Goal: Transaction & Acquisition: Purchase product/service

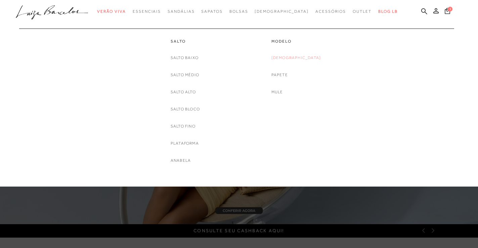
click at [288, 57] on link "[DEMOGRAPHIC_DATA]" at bounding box center [296, 57] width 50 height 7
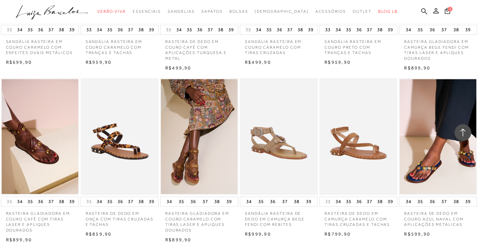
scroll to position [503, 0]
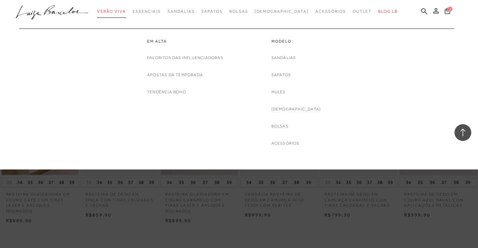
click at [126, 12] on span "Verão Viva" at bounding box center [111, 11] width 29 height 5
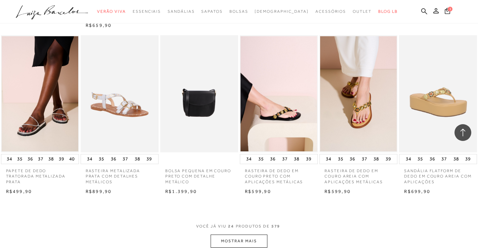
scroll to position [537, 0]
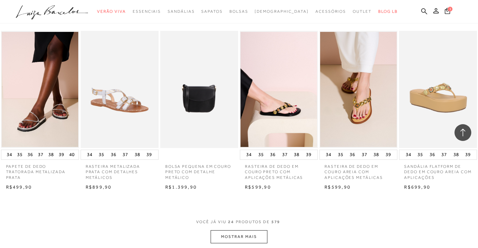
click at [260, 235] on button "MOSTRAR MAIS" at bounding box center [238, 236] width 56 height 13
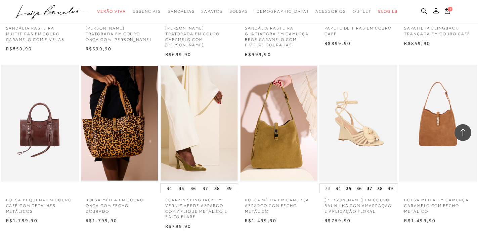
scroll to position [1309, 0]
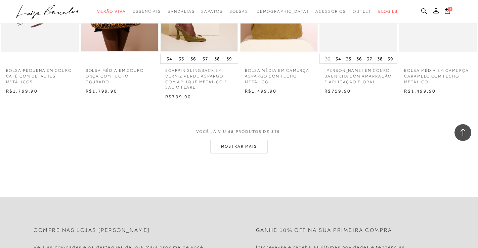
click at [255, 153] on button "MOSTRAR MAIS" at bounding box center [238, 146] width 56 height 13
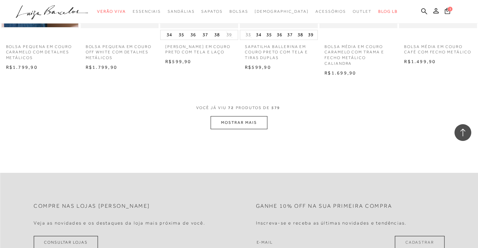
scroll to position [2047, 0]
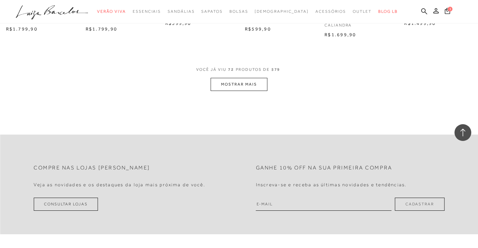
click at [227, 91] on button "MOSTRAR MAIS" at bounding box center [238, 84] width 56 height 13
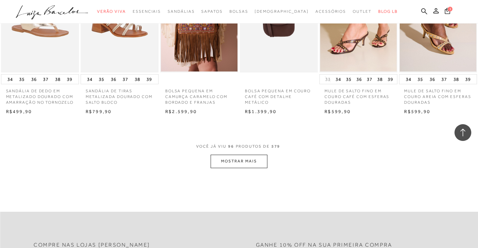
scroll to position [2651, 0]
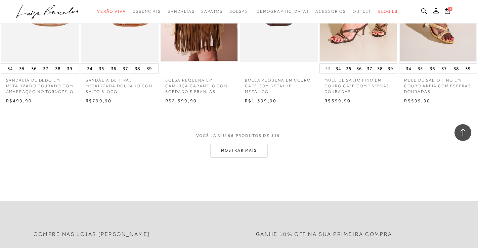
click at [232, 157] on button "MOSTRAR MAIS" at bounding box center [238, 150] width 56 height 13
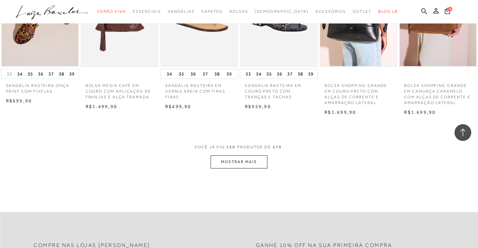
scroll to position [3322, 0]
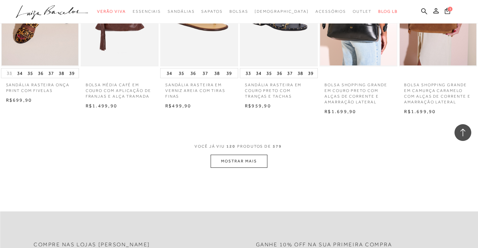
click at [240, 168] on button "MOSTRAR MAIS" at bounding box center [238, 161] width 56 height 13
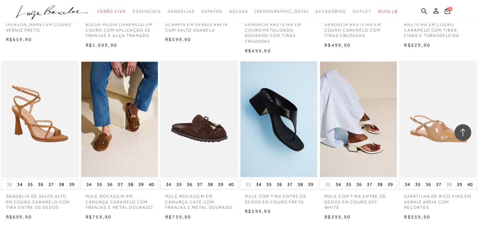
scroll to position [4027, 0]
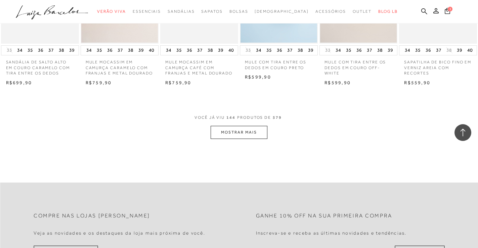
click at [251, 139] on button "MOSTRAR MAIS" at bounding box center [238, 132] width 56 height 13
